Goal: Task Accomplishment & Management: Use online tool/utility

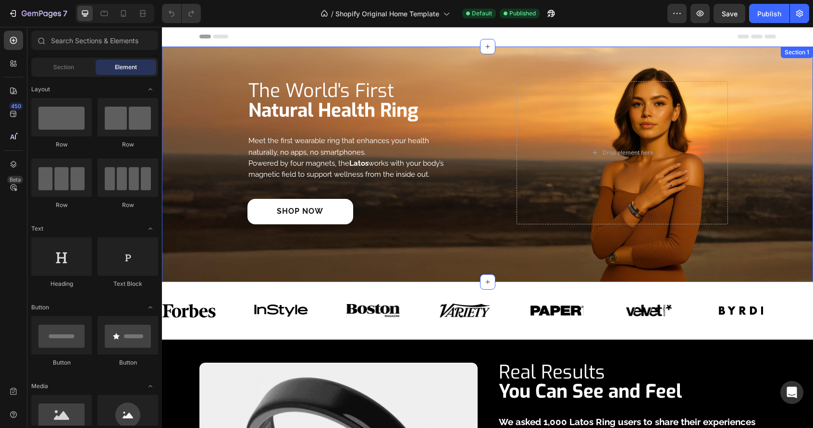
click at [212, 193] on div "The World's First Natural Health Ring Heading Meet the first wearable ring that…" at bounding box center [487, 164] width 637 height 166
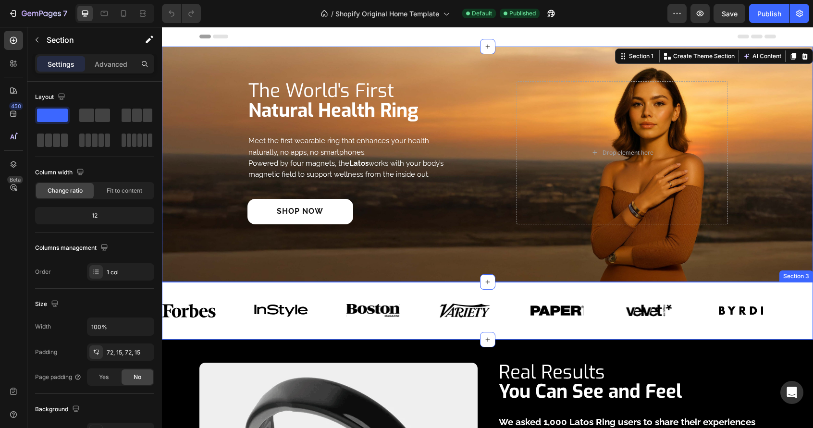
click at [410, 335] on div "Image Image Image Image Image Image Image Image Image Image Image Image Image I…" at bounding box center [487, 311] width 651 height 58
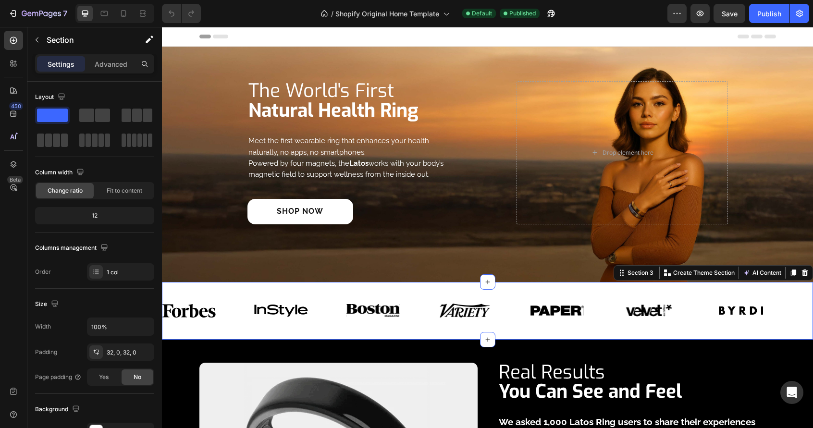
click at [243, 332] on div "Image Image Image Image Image Image Image Image Image Image Image Image Image I…" at bounding box center [487, 311] width 651 height 58
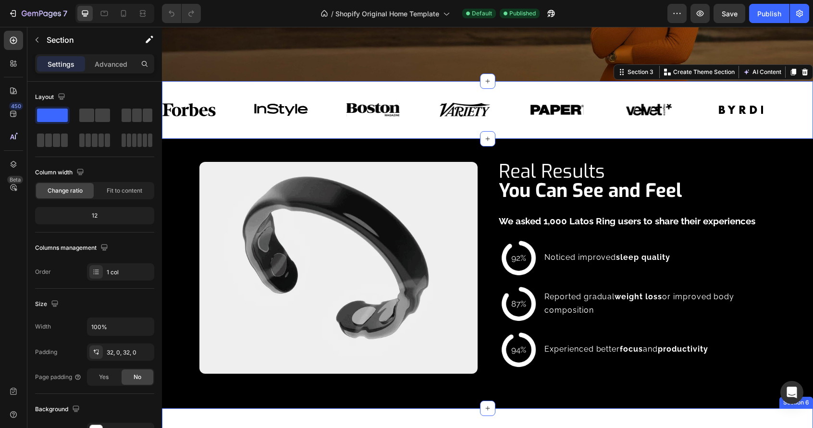
scroll to position [288, 0]
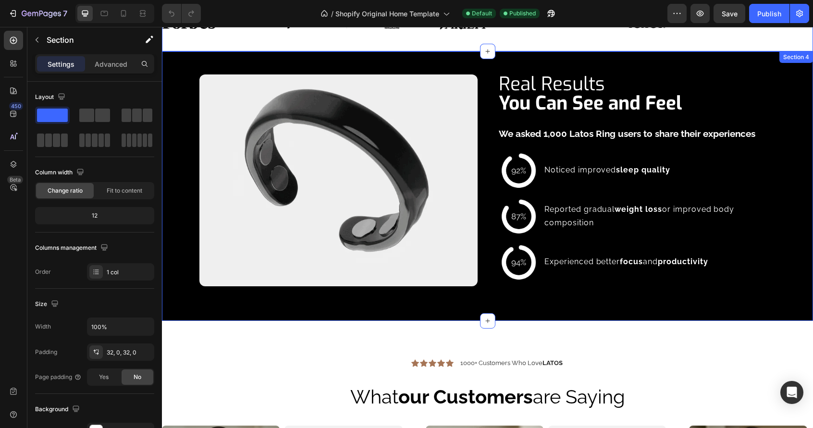
click at [511, 313] on div "Image Real Results You Can See and Feel Heading We asked 1,000 Latos Ring users…" at bounding box center [487, 186] width 651 height 270
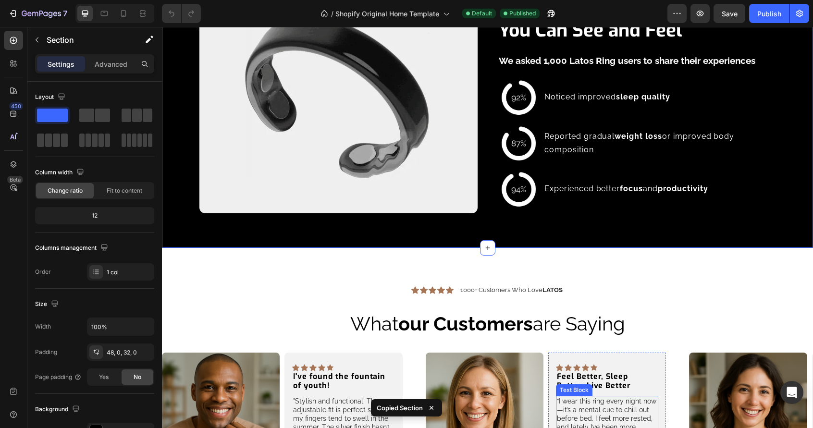
scroll to position [433, 0]
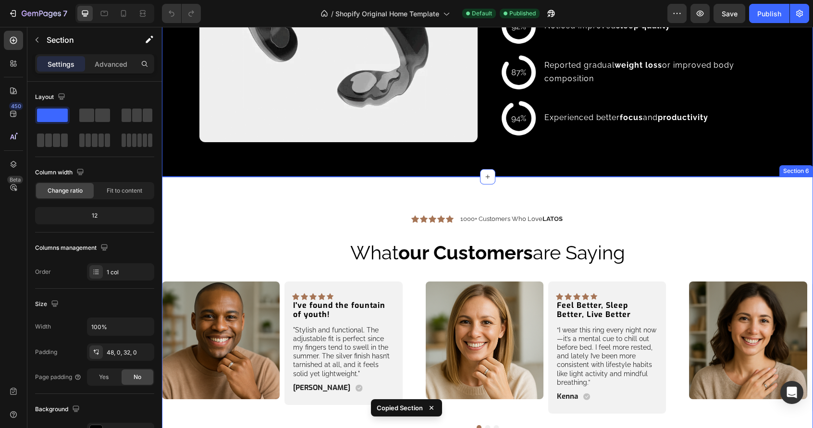
click at [175, 195] on div "Icon Icon Icon Icon Icon Icon List 1000+ Customers Who Love LATOS Text Block Ro…" at bounding box center [487, 323] width 651 height 292
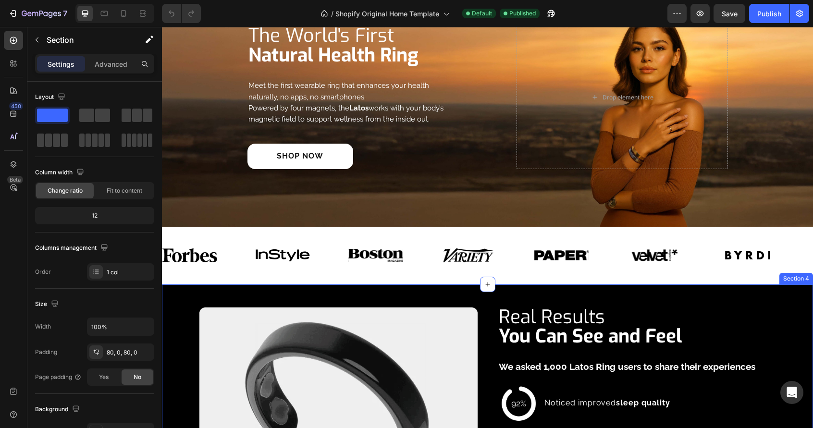
scroll to position [0, 0]
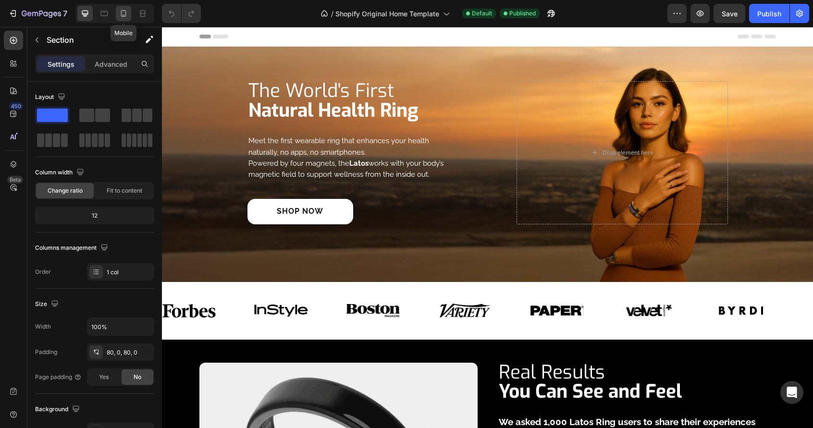
click at [120, 15] on icon at bounding box center [124, 14] width 10 height 10
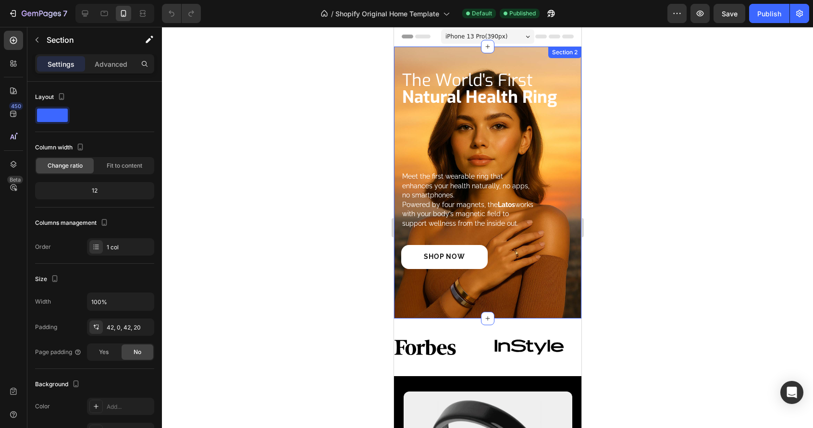
click at [561, 303] on div "Meet the first wearable ring that enhances your health naturally, no apps, no s…" at bounding box center [487, 183] width 187 height 272
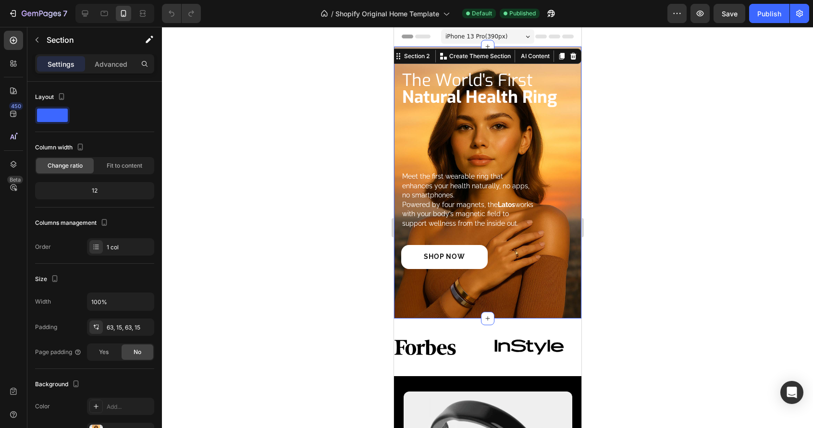
click at [528, 285] on div "Meet the first wearable ring that enhances your health naturally, no apps, no s…" at bounding box center [487, 182] width 173 height 211
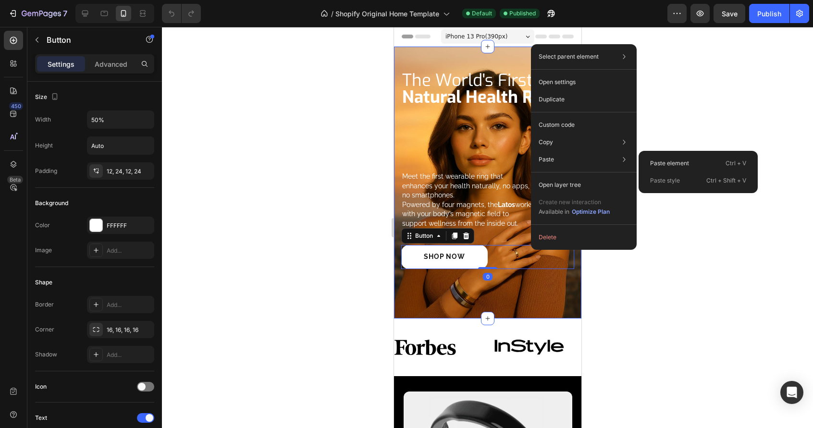
click at [544, 280] on div "Meet the first wearable ring that enhances your health naturally, no apps, no s…" at bounding box center [487, 182] width 173 height 211
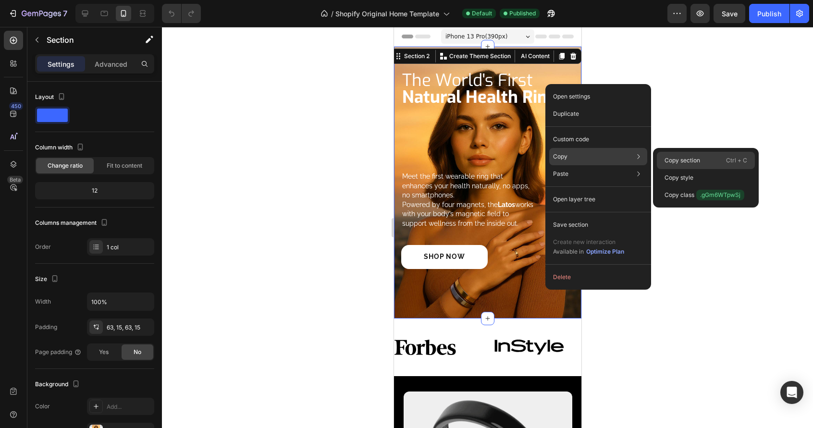
click at [687, 160] on p "Copy section" at bounding box center [683, 160] width 36 height 9
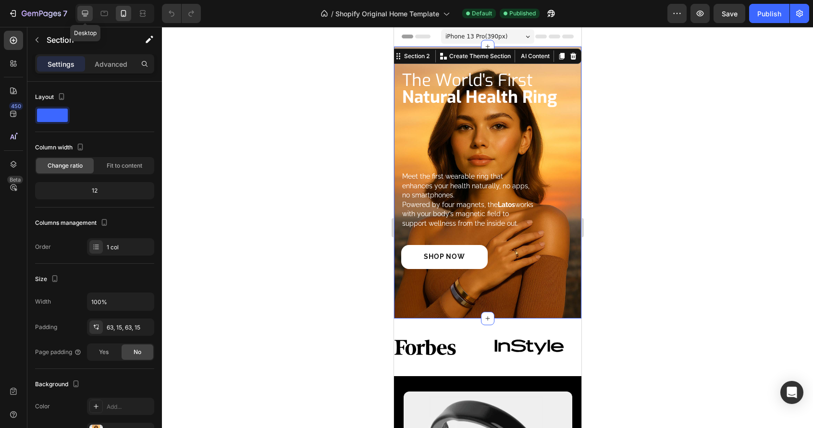
click at [86, 14] on icon at bounding box center [85, 14] width 6 height 6
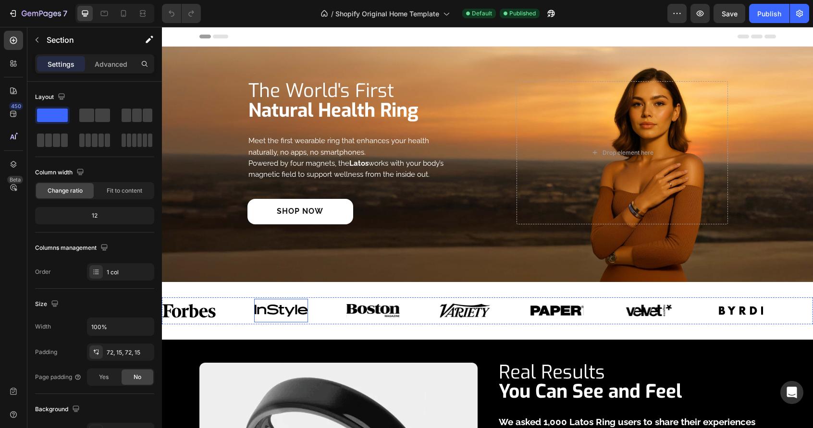
click at [283, 309] on img at bounding box center [280, 311] width 53 height 12
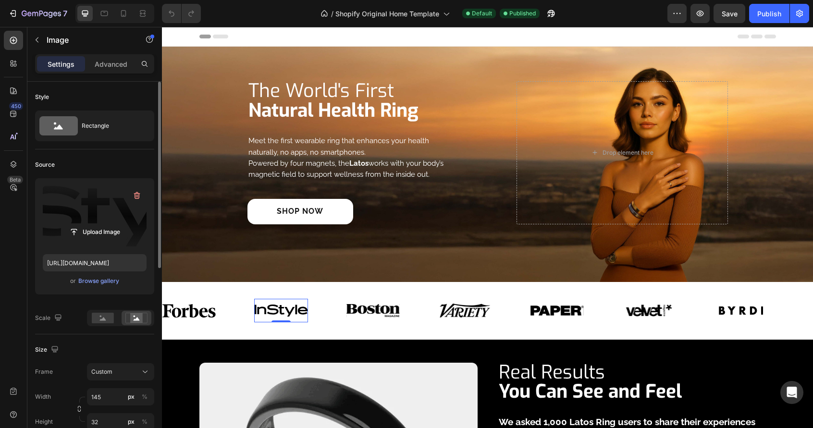
click at [96, 204] on label at bounding box center [95, 216] width 104 height 61
click at [96, 224] on input "file" at bounding box center [95, 232] width 66 height 16
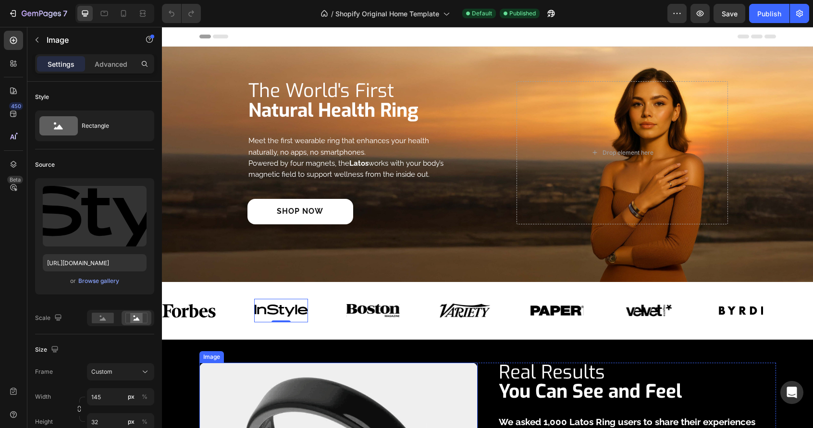
scroll to position [144, 0]
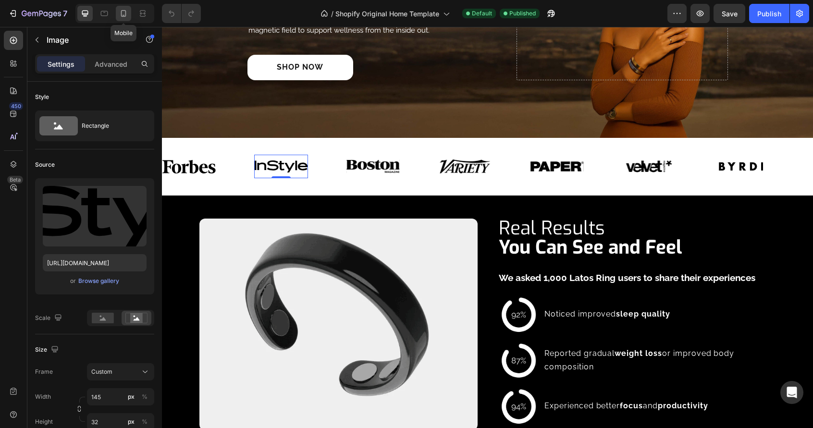
click at [127, 19] on div at bounding box center [123, 13] width 15 height 15
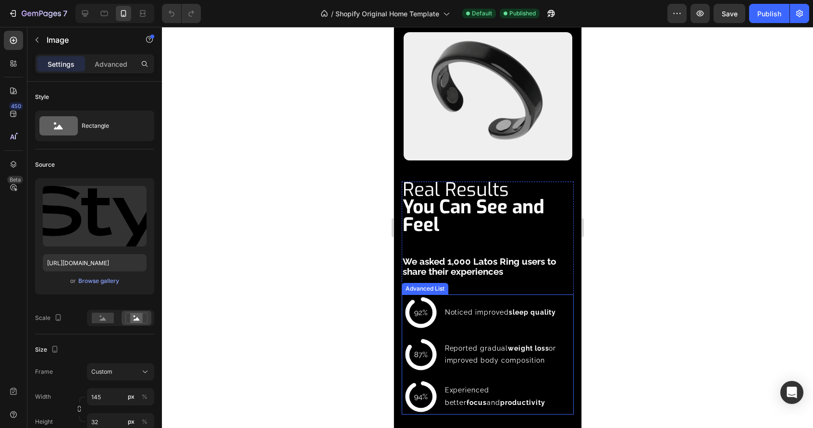
scroll to position [514, 0]
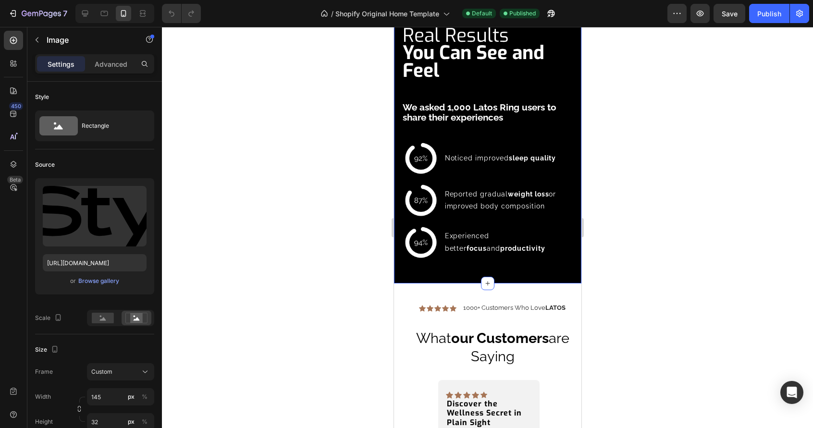
click at [491, 269] on div "Image Real Results You Can See and Feel Heading We asked 1,000 Latos Ring users…" at bounding box center [487, 74] width 187 height 422
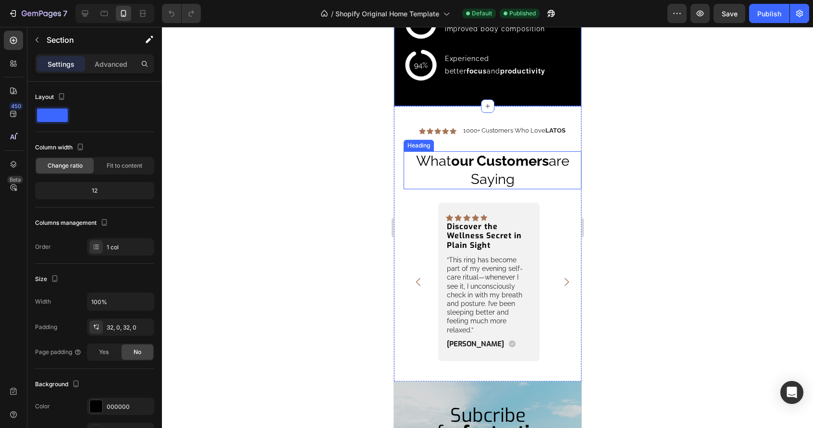
scroll to position [706, 0]
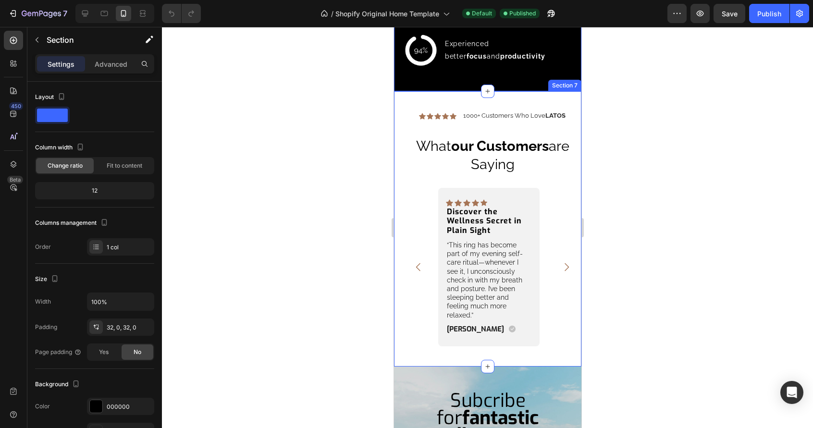
click at [503, 339] on div "Icon Icon Icon Icon Icon Icon List 1000+ Customers Who Love LATOS Text Block Ro…" at bounding box center [487, 228] width 187 height 275
click at [547, 333] on div "Icon Icon Icon Icon Icon Icon List 1000+ Customers Who Love LATOS Text Block Ro…" at bounding box center [487, 228] width 187 height 275
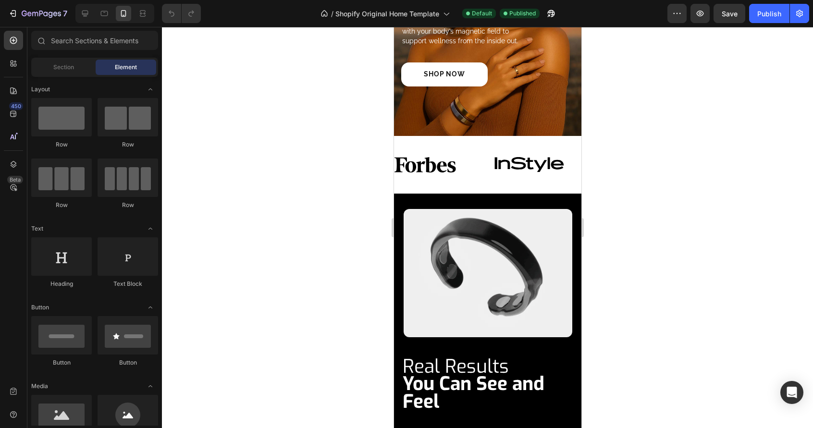
scroll to position [0, 0]
